Goal: Find specific page/section: Find specific page/section

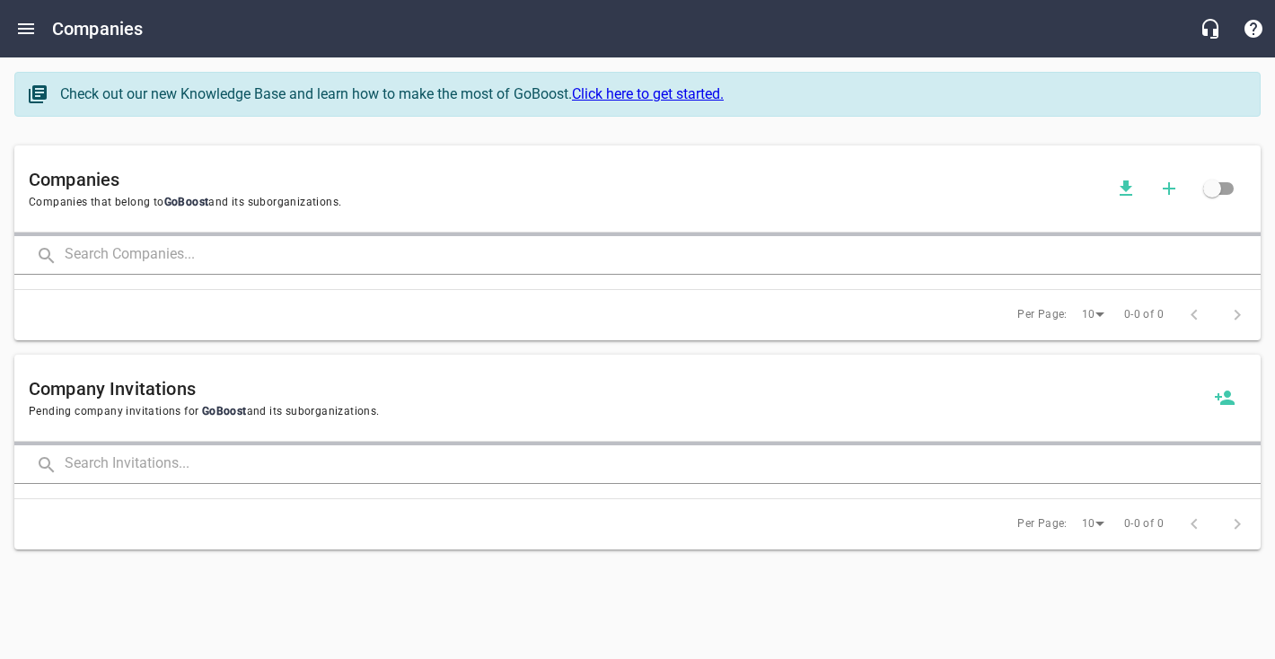
drag, startPoint x: 0, startPoint y: 0, endPoint x: 144, endPoint y: 265, distance: 301.4
click at [144, 266] on input "text" at bounding box center [663, 255] width 1196 height 39
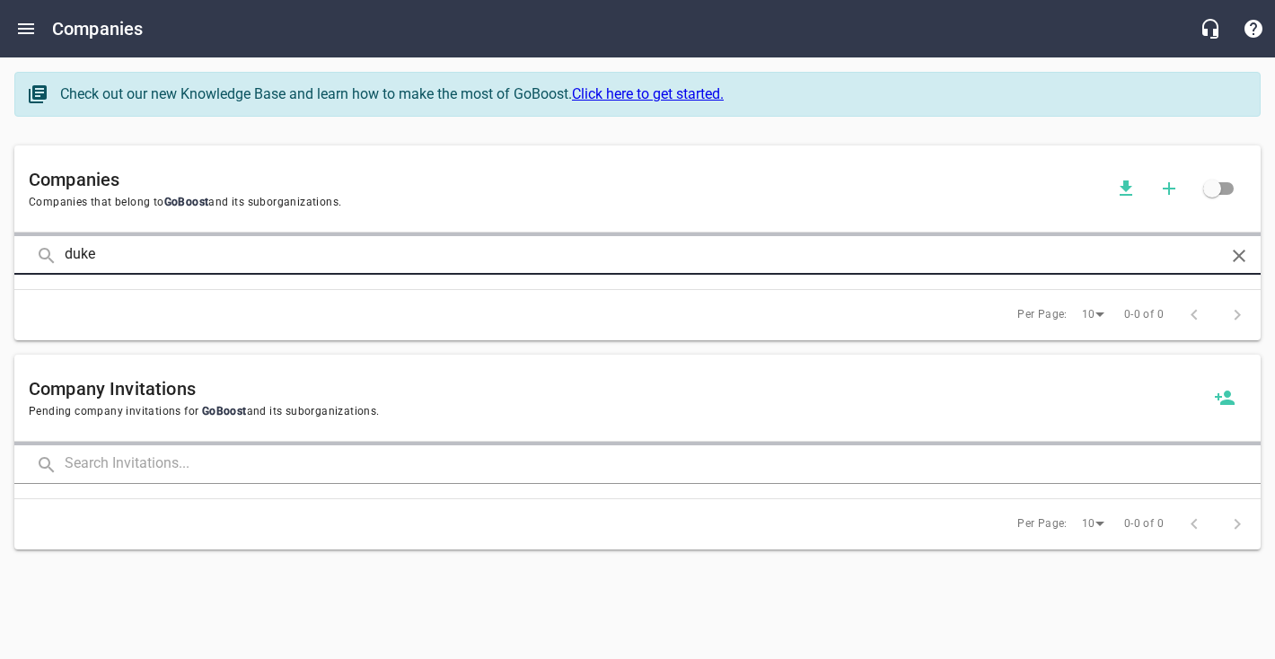
type input "duke"
click button at bounding box center [0, 0] width 0 height 0
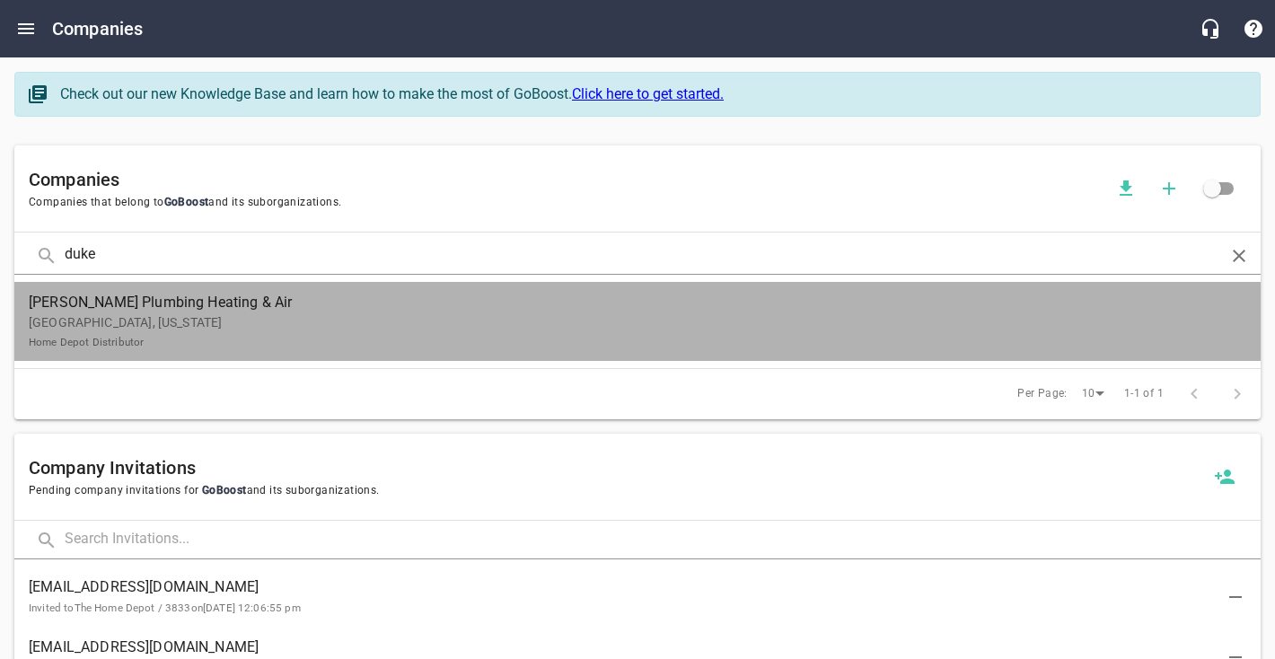
click at [270, 327] on p "[GEOGRAPHIC_DATA], [US_STATE] Home Depot Distributor" at bounding box center [623, 332] width 1189 height 38
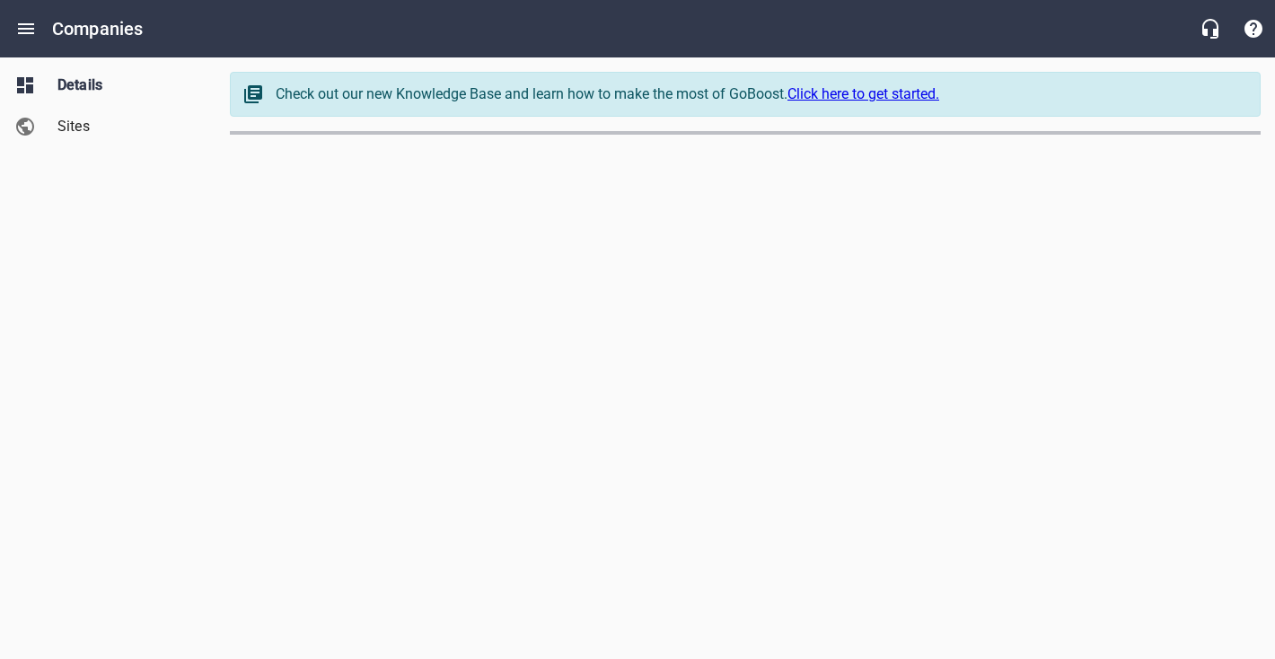
select select "[US_STATE]"
select select "62"
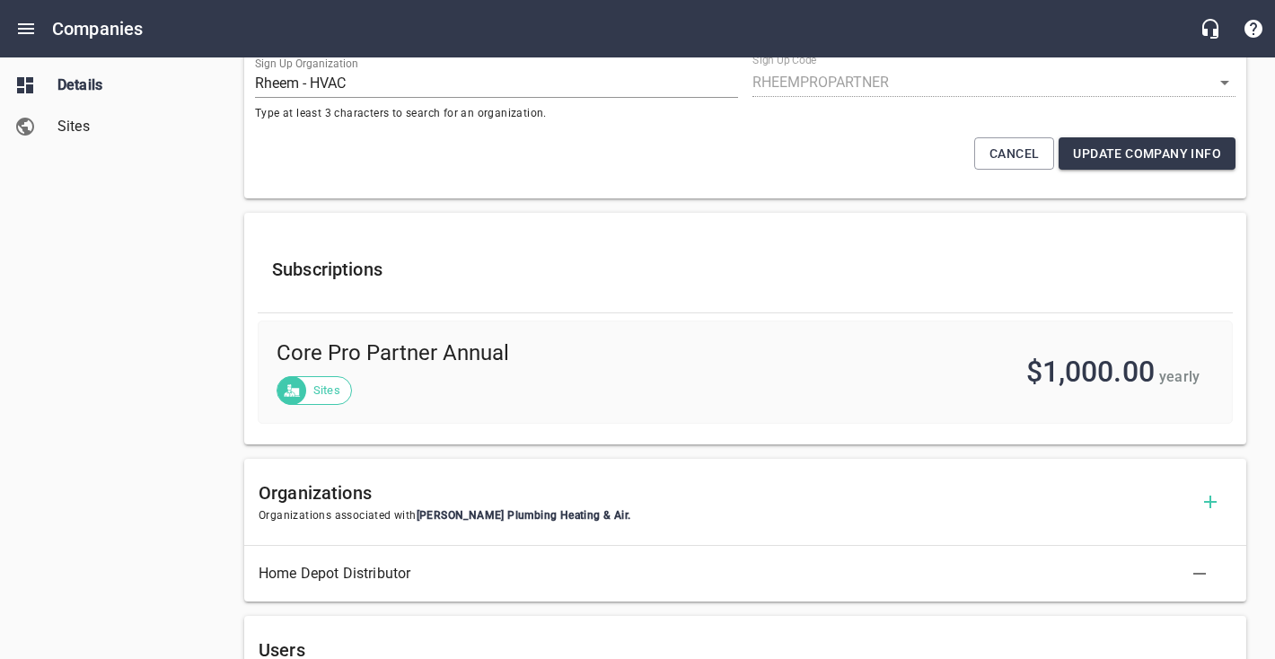
scroll to position [672, 0]
